Goal: Information Seeking & Learning: Learn about a topic

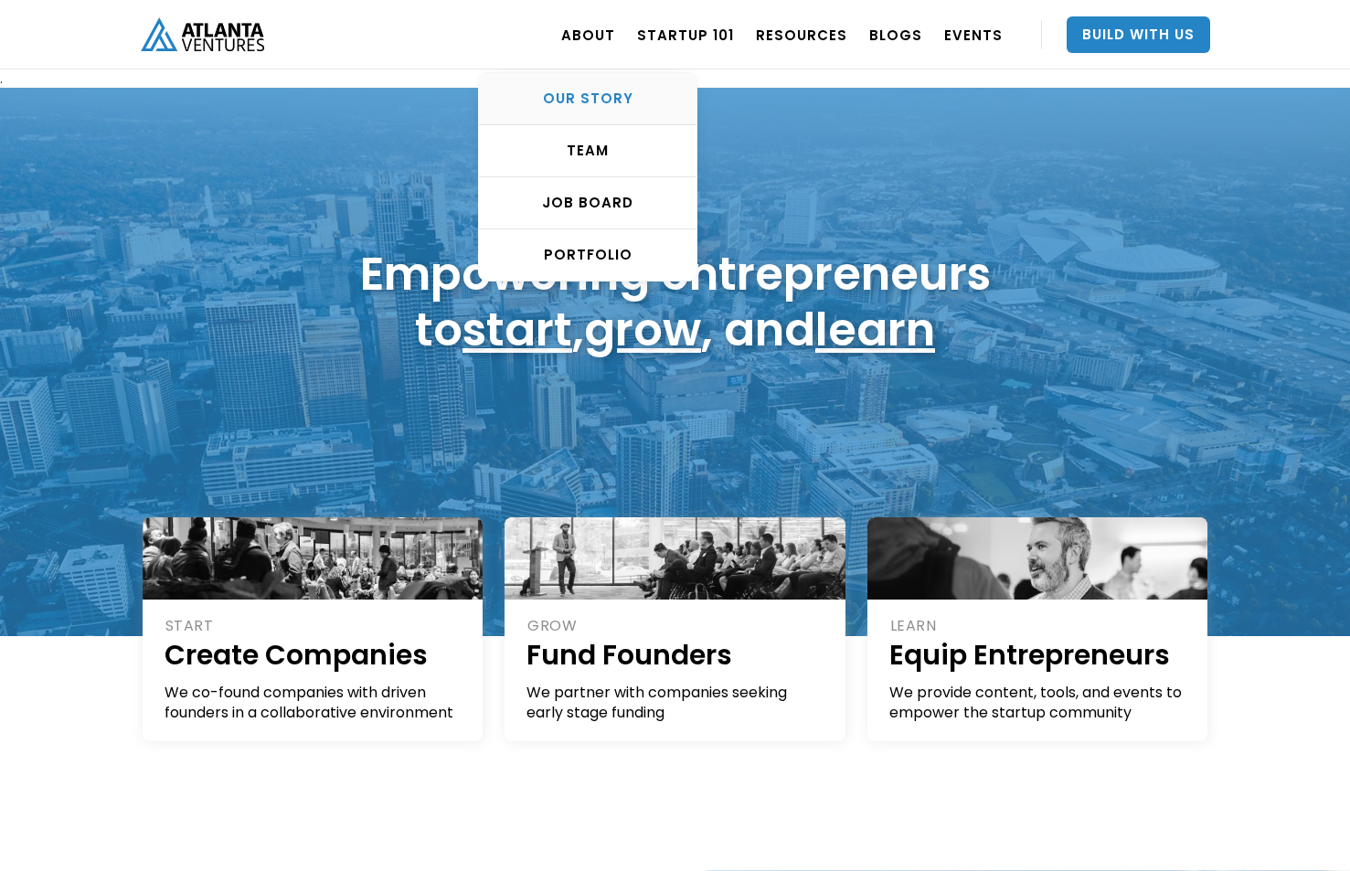
click at [589, 94] on div "OUR STORY" at bounding box center [588, 99] width 218 height 18
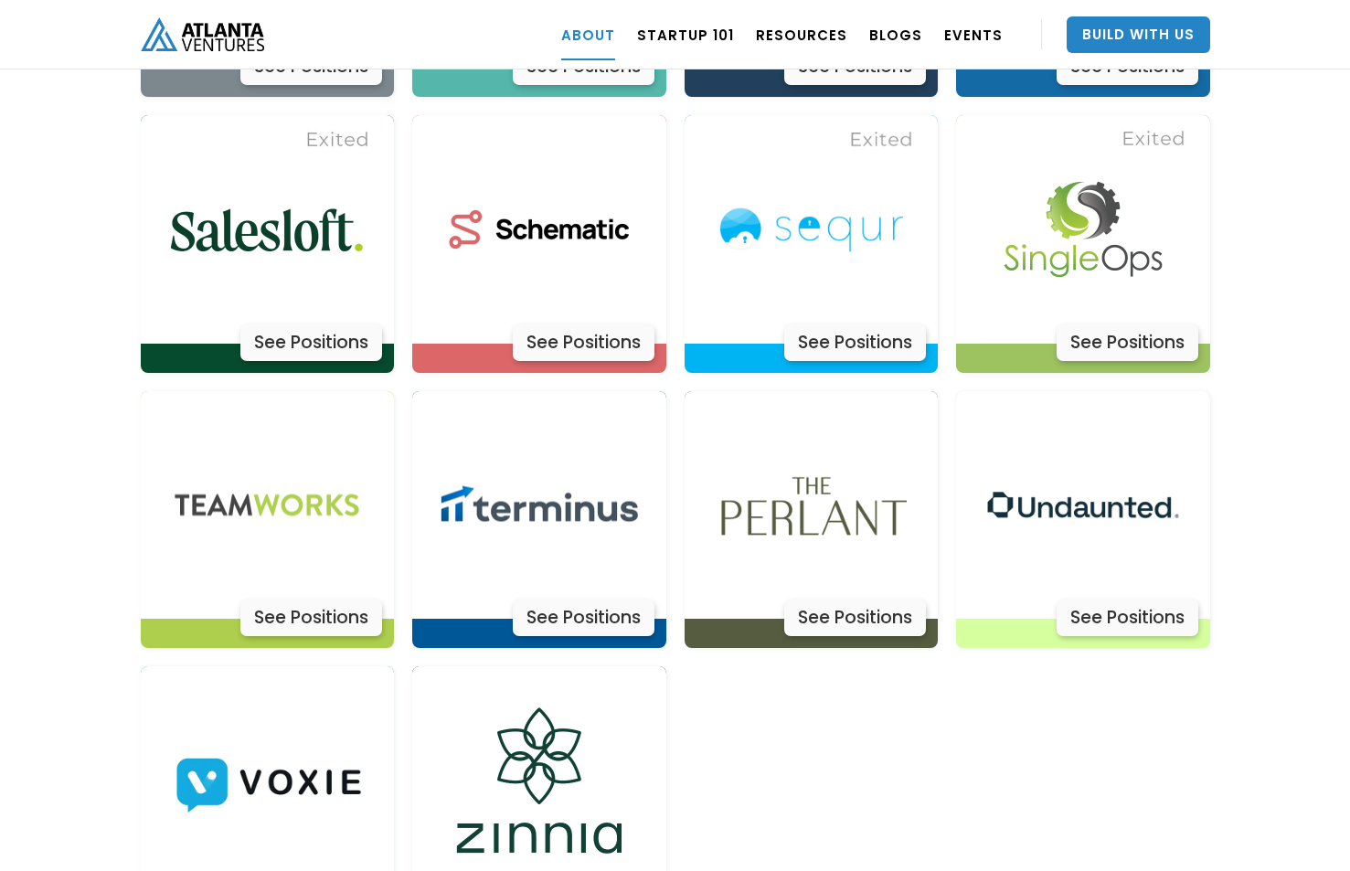
scroll to position [5728, 0]
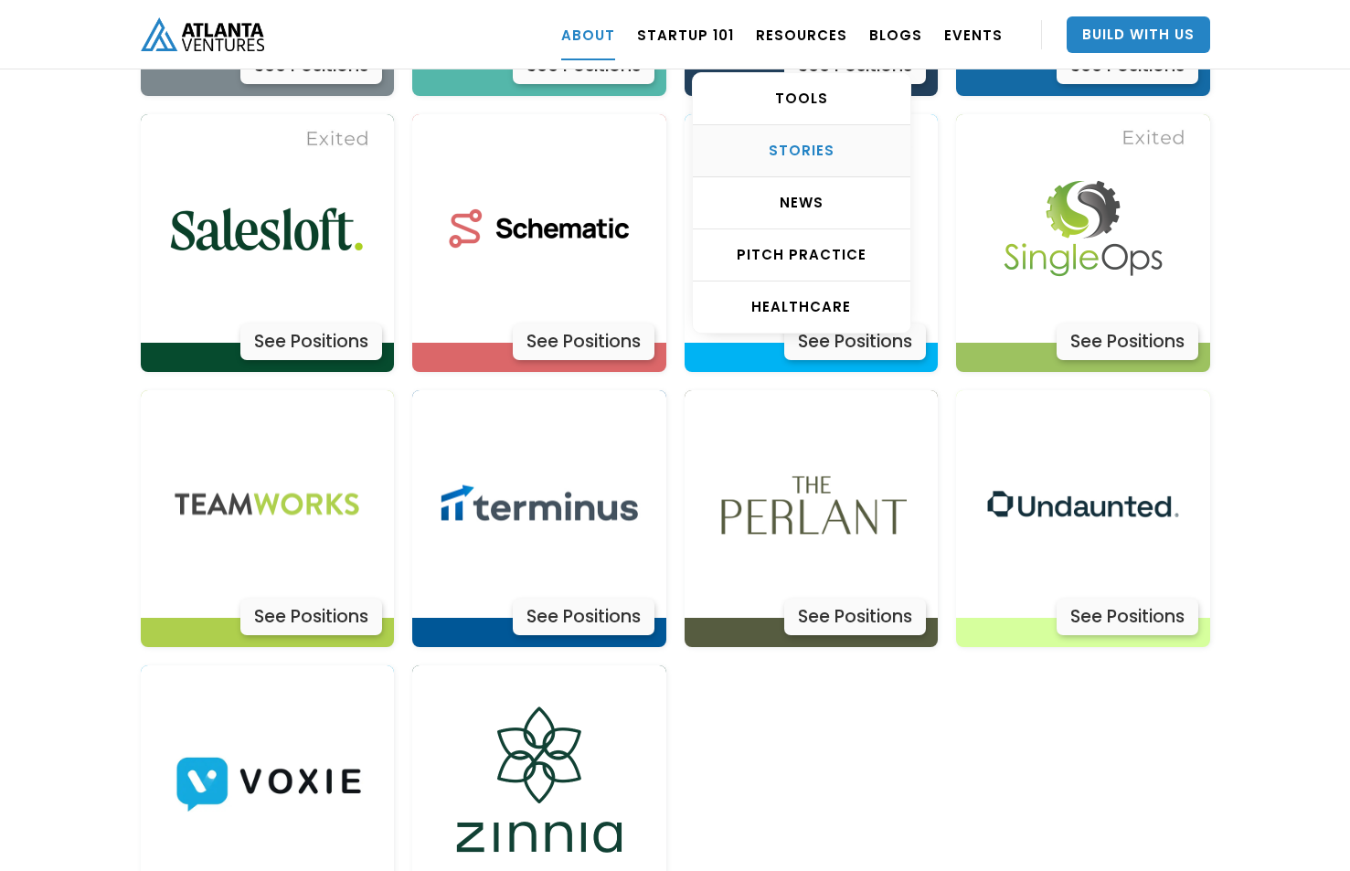
click at [816, 151] on div "STORIES" at bounding box center [802, 151] width 218 height 18
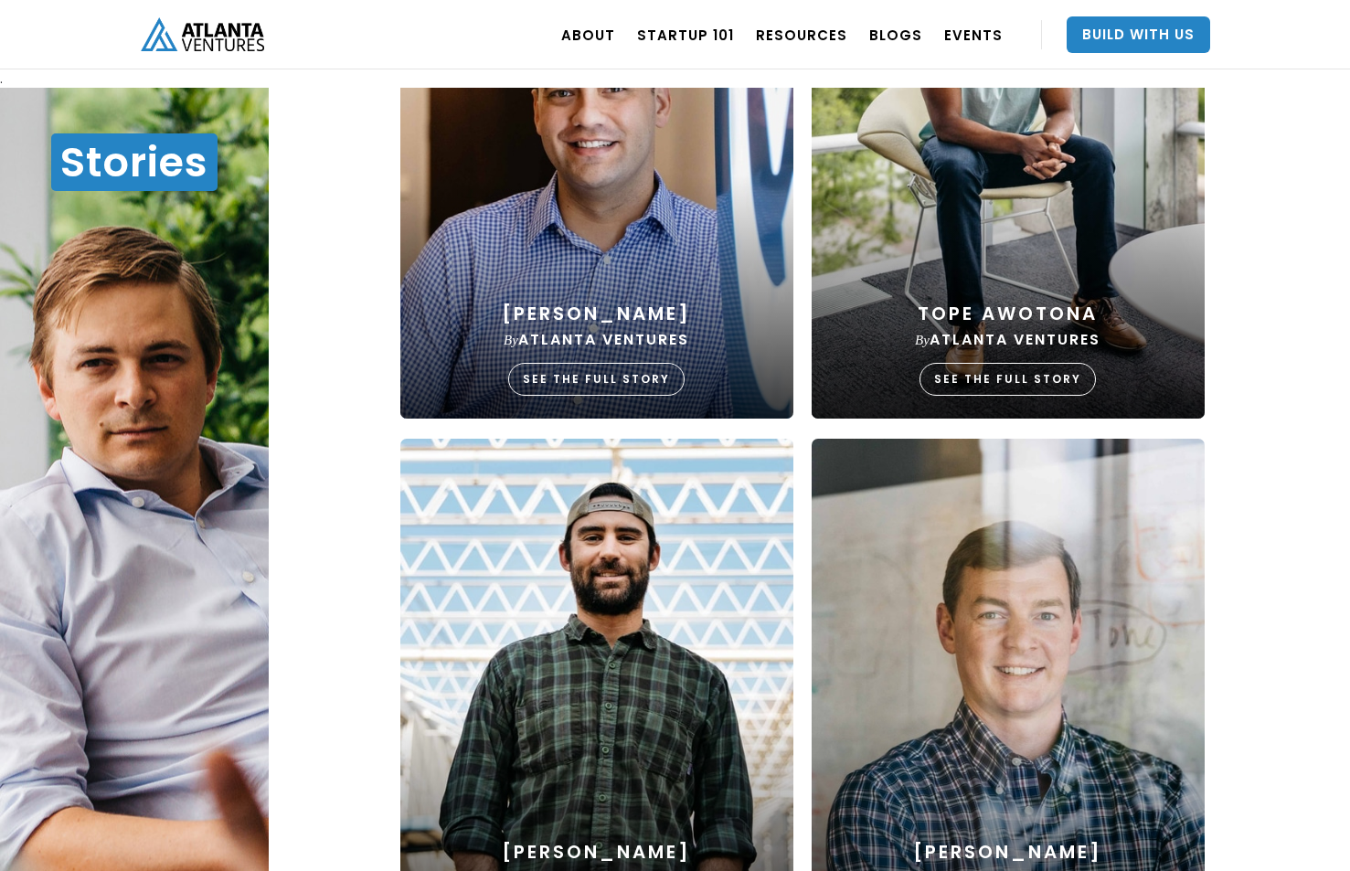
scroll to position [1671, 0]
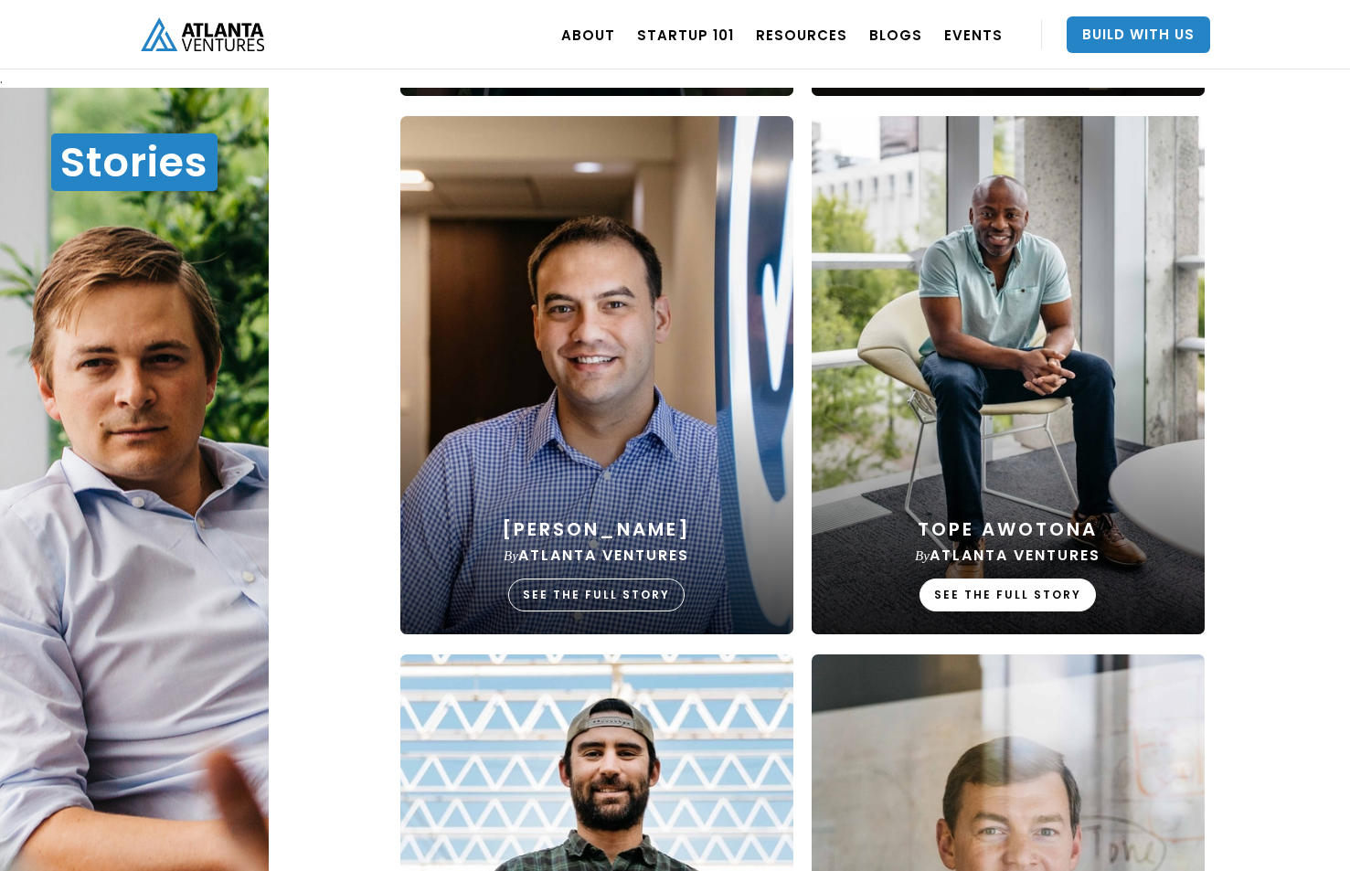
click at [1036, 587] on div "SEE THE FULL STORY" at bounding box center [1008, 595] width 176 height 33
